Goal: Find specific page/section: Find specific page/section

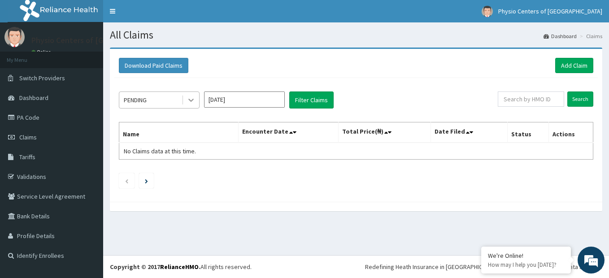
click at [190, 103] on icon at bounding box center [190, 99] width 9 height 9
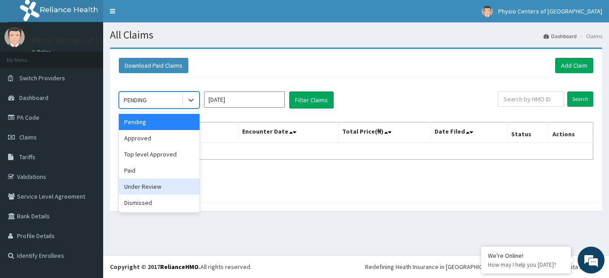
click at [155, 182] on div "Under Review" at bounding box center [159, 186] width 81 height 16
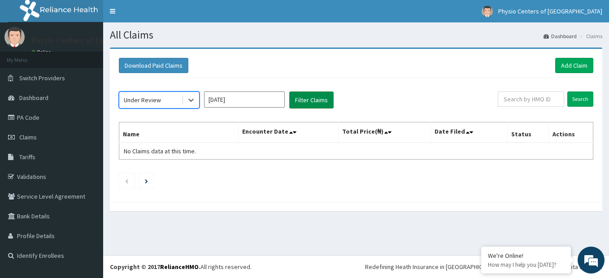
click at [312, 96] on button "Filter Claims" at bounding box center [311, 99] width 44 height 17
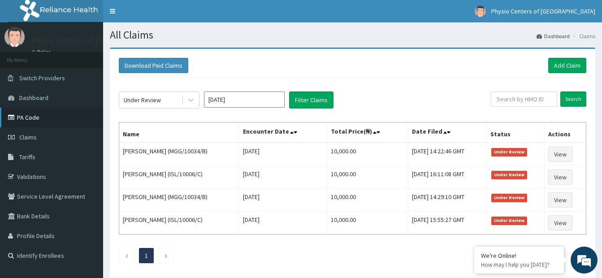
click at [63, 115] on link "PA Code" at bounding box center [51, 118] width 103 height 20
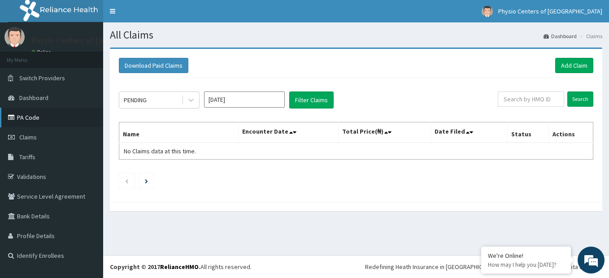
click at [33, 122] on link "PA Code" at bounding box center [51, 118] width 103 height 20
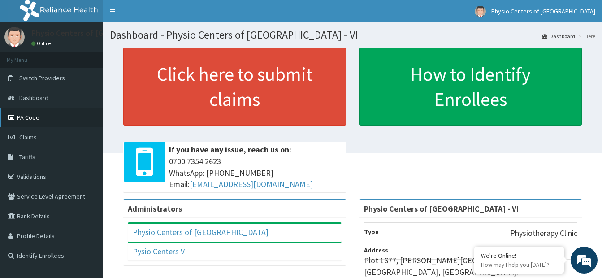
click at [51, 121] on link "PA Code" at bounding box center [51, 118] width 103 height 20
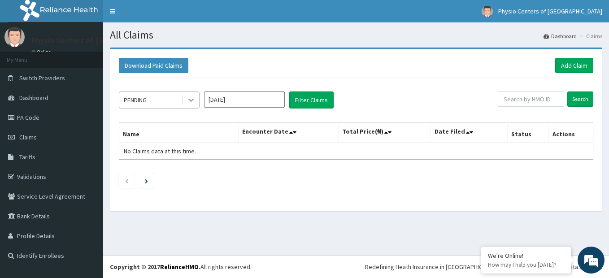
click at [191, 98] on icon at bounding box center [190, 99] width 9 height 9
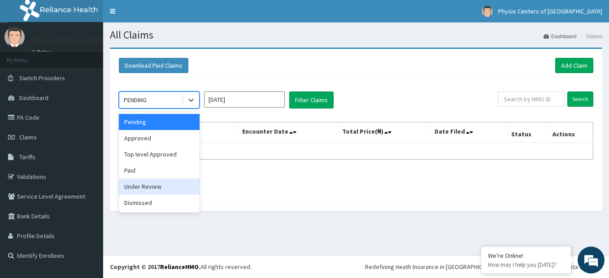
click at [149, 184] on div "Under Review" at bounding box center [159, 186] width 81 height 16
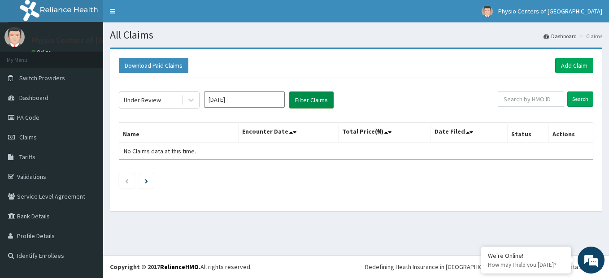
click at [319, 99] on button "Filter Claims" at bounding box center [311, 99] width 44 height 17
